Goal: Navigation & Orientation: Find specific page/section

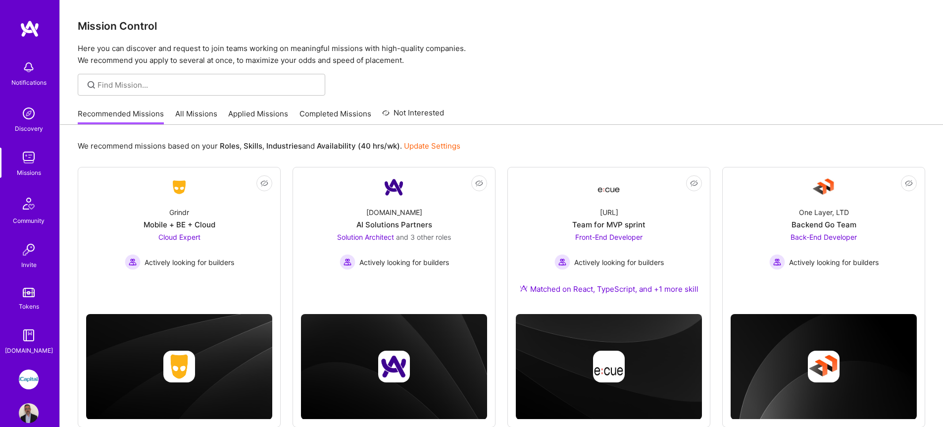
click at [26, 162] on img at bounding box center [29, 158] width 20 height 20
click at [32, 157] on img at bounding box center [29, 158] width 20 height 20
click at [196, 109] on link "All Missions" at bounding box center [196, 116] width 42 height 16
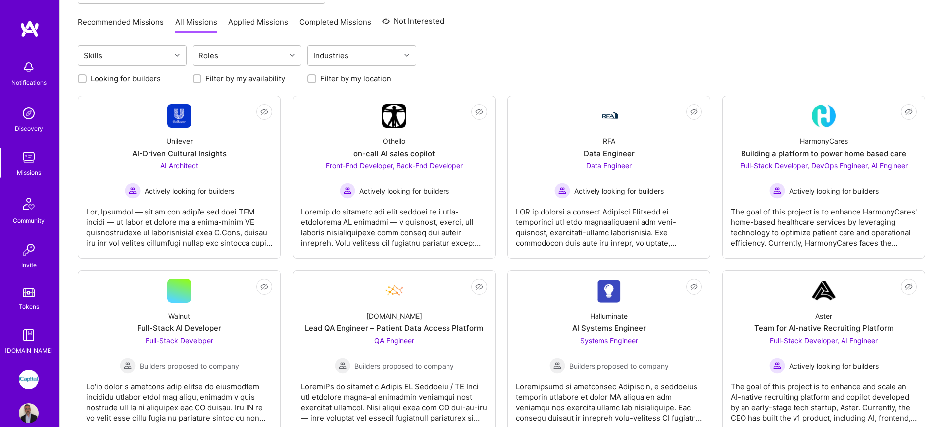
scroll to position [91, 0]
click at [253, 17] on link "Applied Missions" at bounding box center [258, 25] width 60 height 16
